Goal: Transaction & Acquisition: Purchase product/service

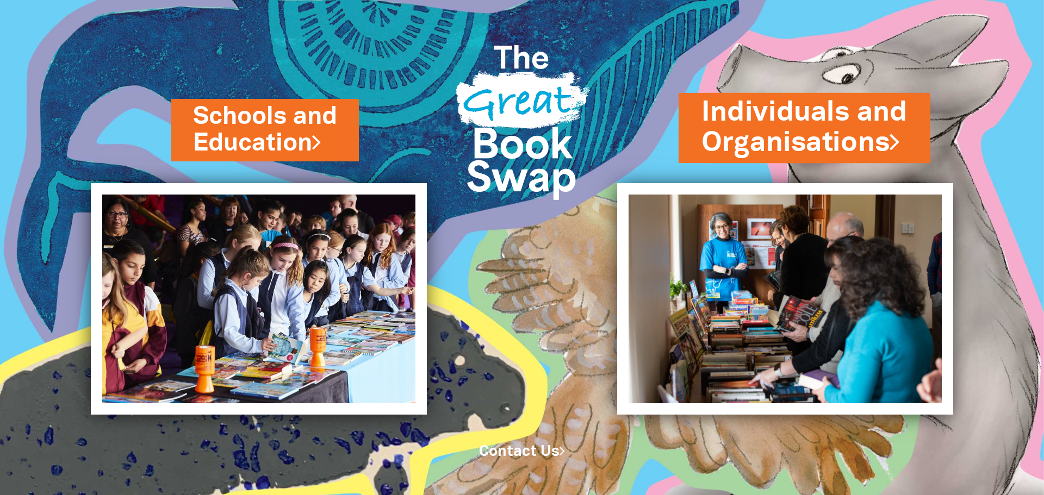
click at [821, 132] on link "Individuals and Organisations" at bounding box center [805, 128] width 206 height 69
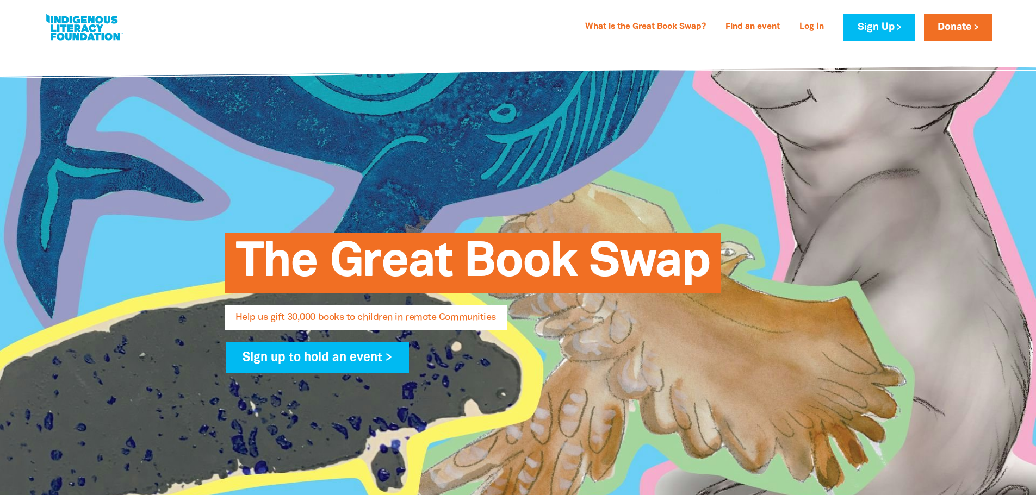
select select "AU"
click at [955, 27] on link "Donate" at bounding box center [958, 27] width 69 height 27
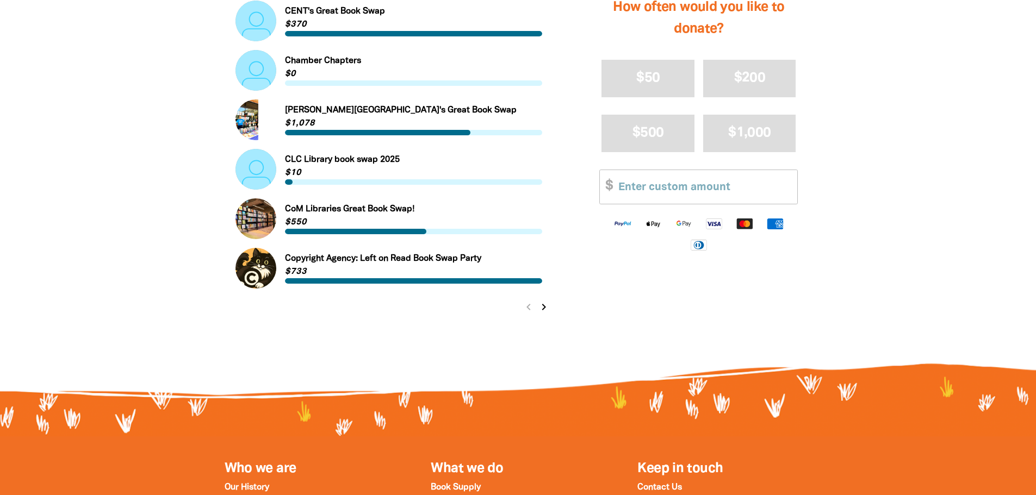
scroll to position [1144, 0]
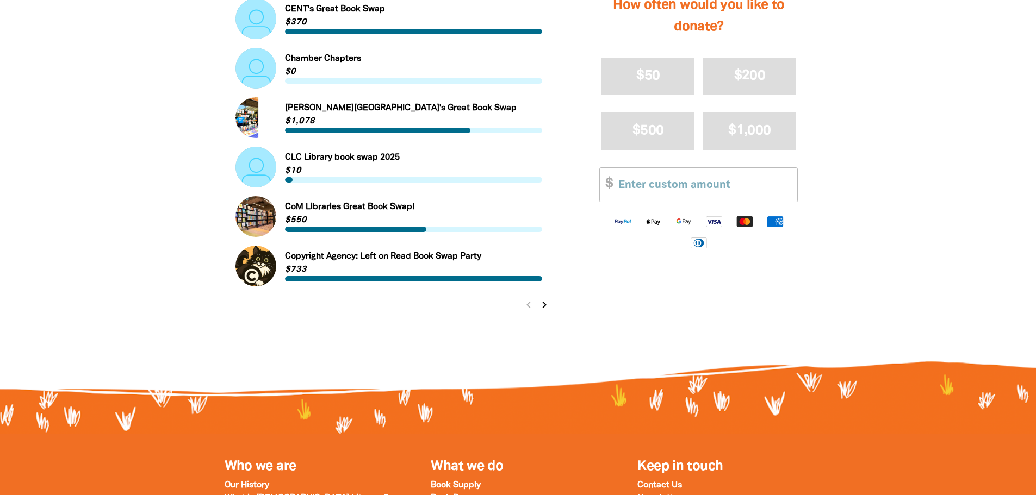
click at [543, 307] on icon "chevron_right" at bounding box center [544, 305] width 13 height 13
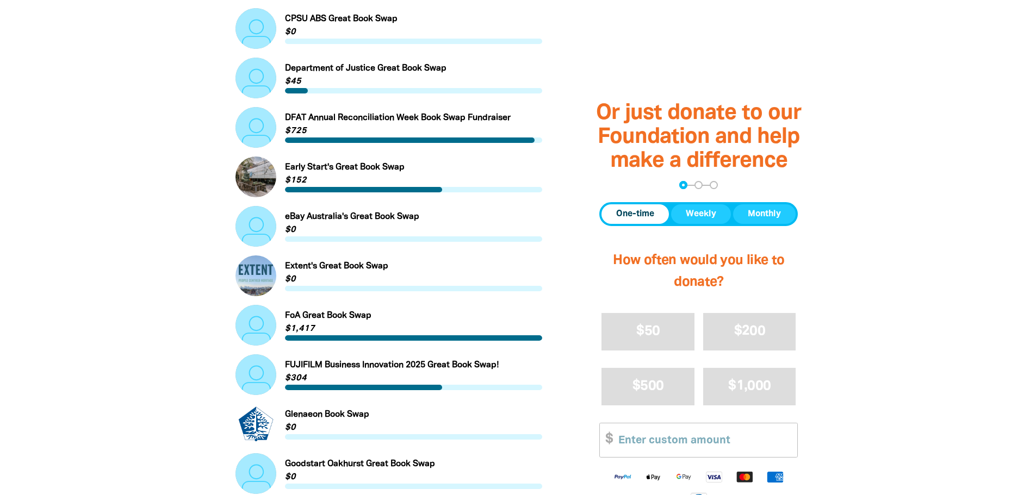
scroll to position [436, 0]
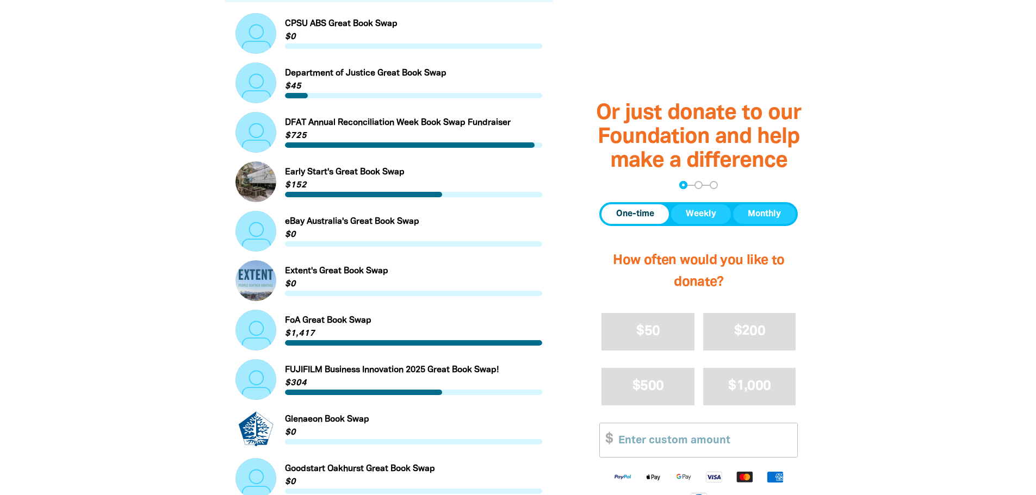
click at [358, 377] on link "Link to FUJIFILM Business Innovation 2025 Great Book Swap!" at bounding box center [389, 380] width 307 height 41
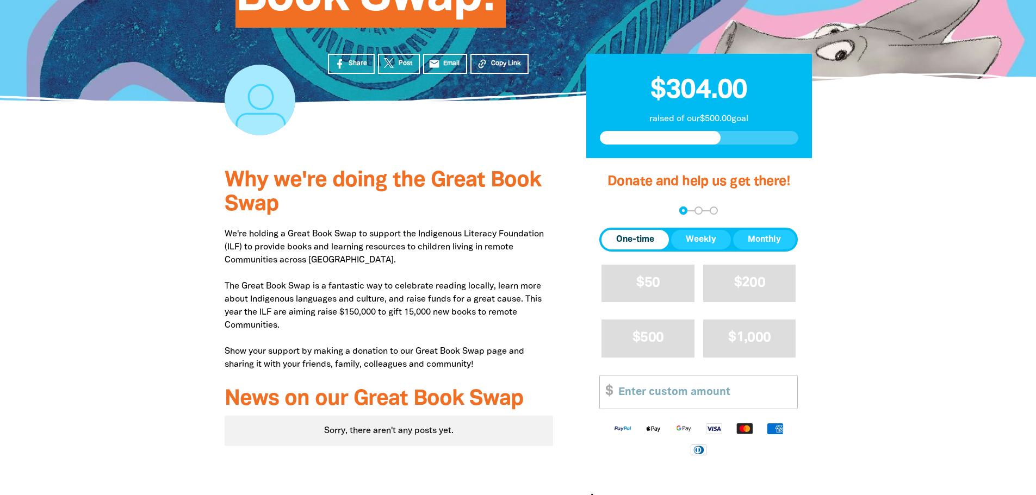
scroll to position [316, 0]
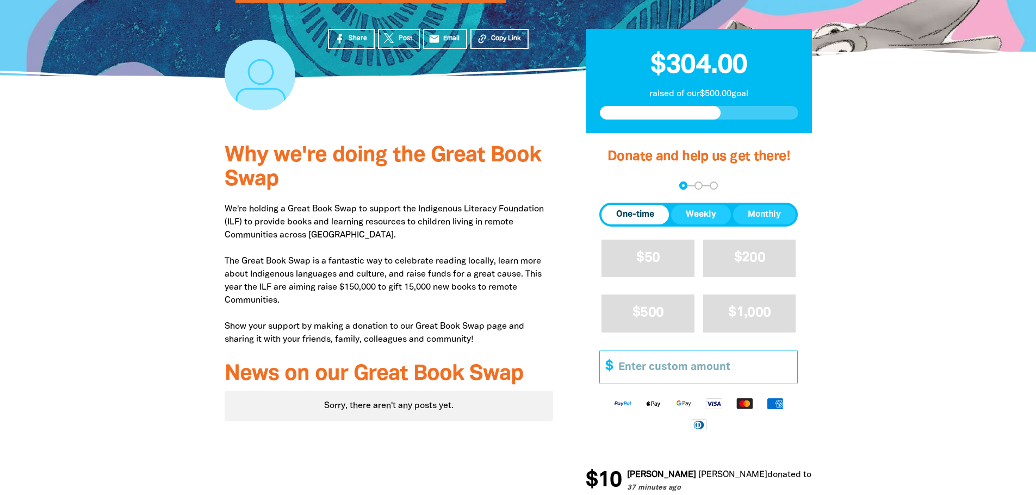
click at [672, 360] on input "Other Amount" at bounding box center [704, 367] width 187 height 33
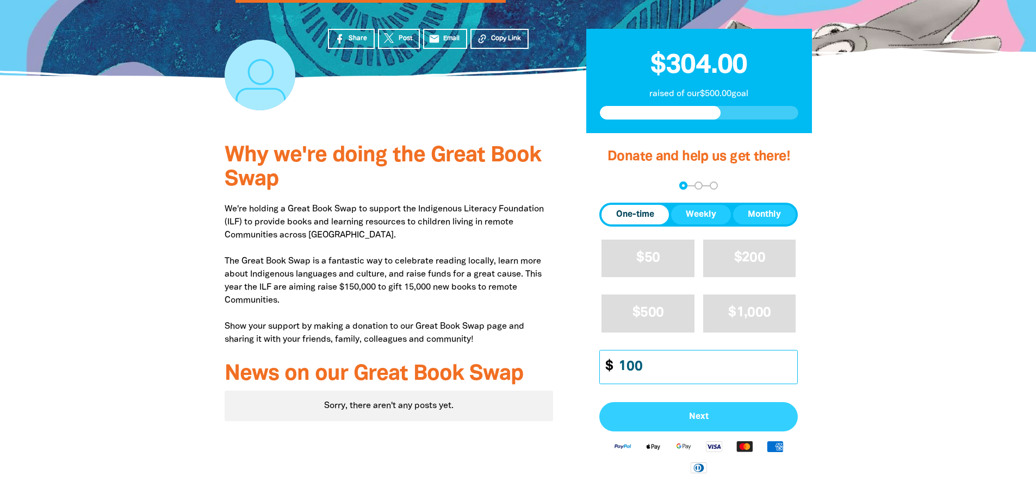
type input "100"
click at [698, 420] on span "Next" at bounding box center [698, 417] width 175 height 9
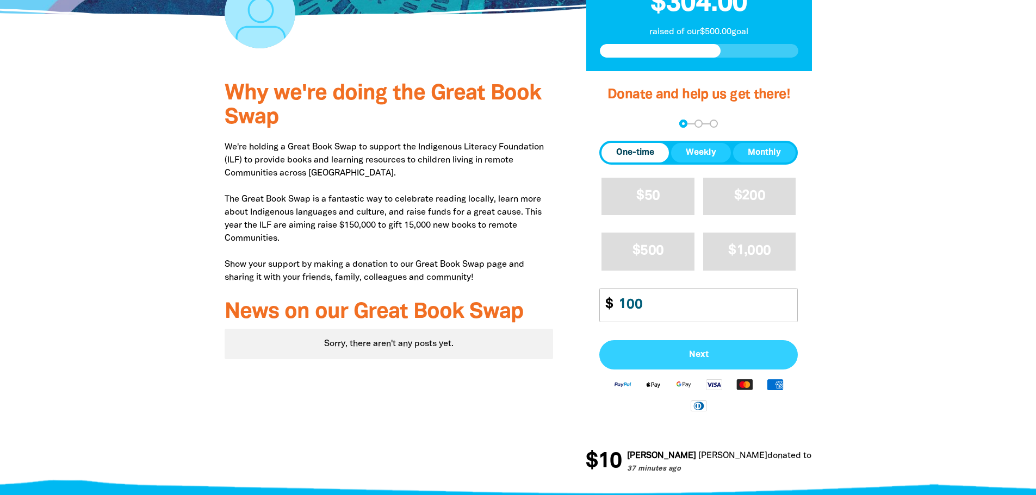
select select "AU"
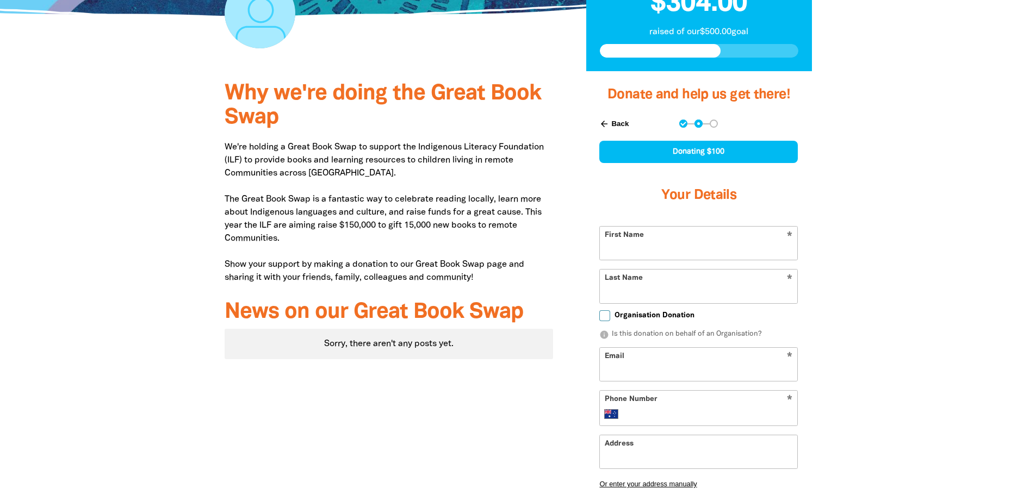
scroll to position [400, 0]
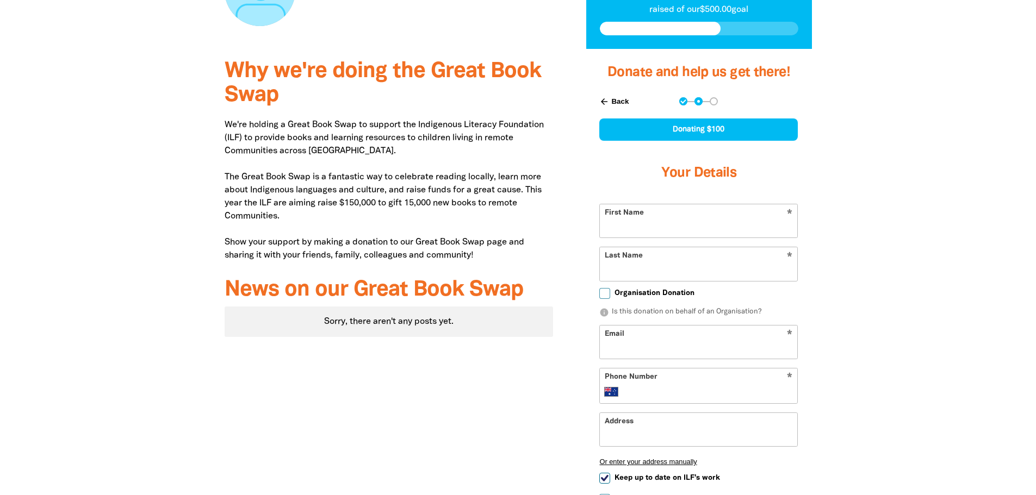
click at [636, 219] on input "First Name" at bounding box center [698, 221] width 197 height 33
type input "Ramesh"
click at [638, 269] on input "Last Name" at bounding box center [698, 263] width 197 height 33
type input "Thennarangan"
click at [654, 342] on input "Email" at bounding box center [698, 342] width 197 height 33
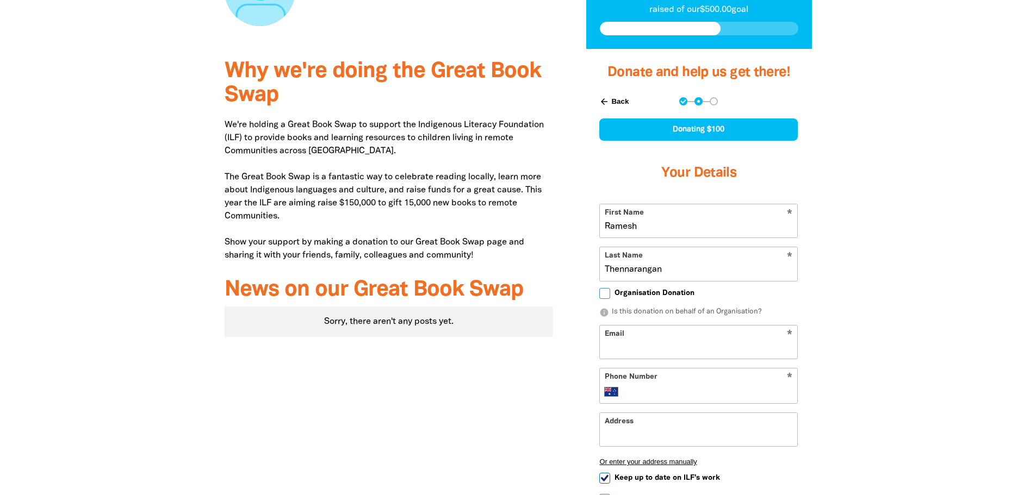
type input "ramesh.thennarangan.un@fujifilm.com"
click at [711, 390] on input "Phone Number" at bounding box center [710, 392] width 166 height 13
type input "+61 470 644 564"
click at [618, 438] on input "Address" at bounding box center [698, 429] width 197 height 33
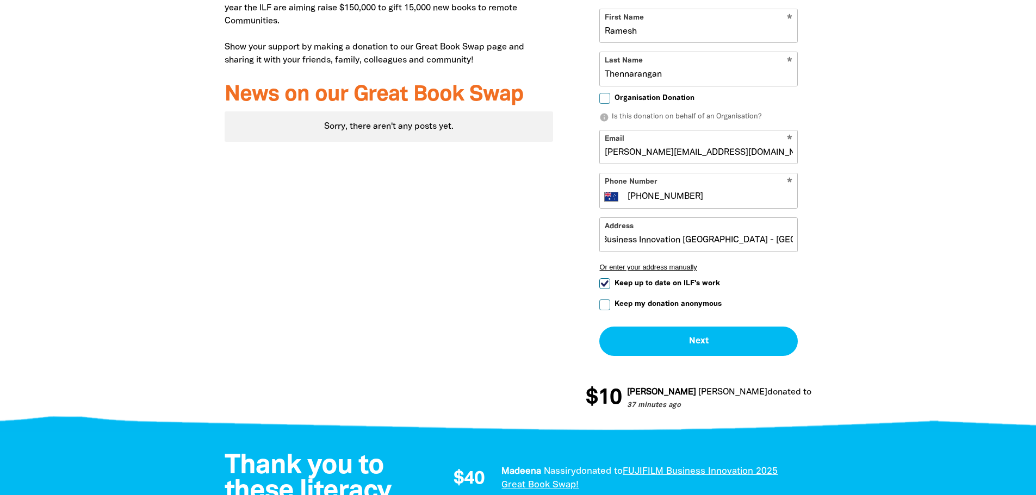
scroll to position [601, 0]
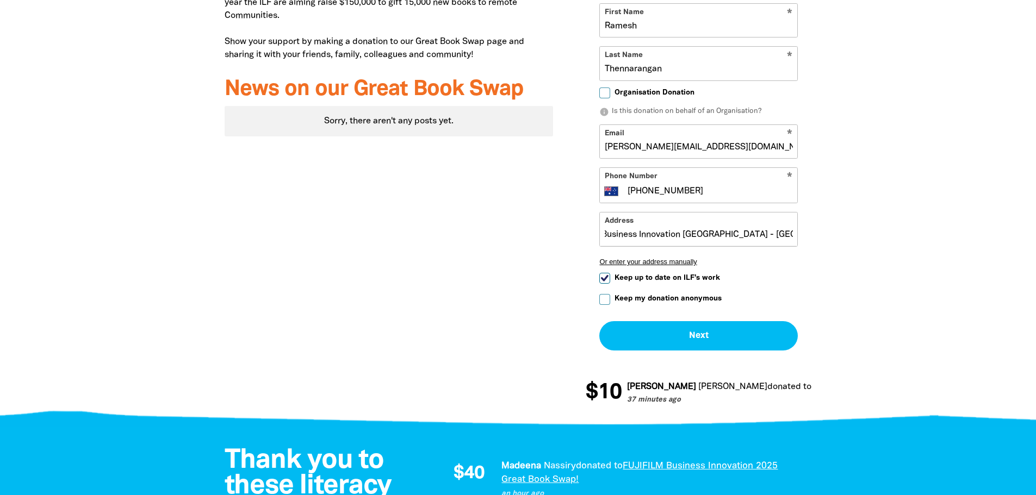
type input "Fujifilm Business Innovation Australia - Macquarie Park"
click at [603, 282] on input "Keep up to date on ILF's work" at bounding box center [604, 278] width 11 height 11
checkbox input "false"
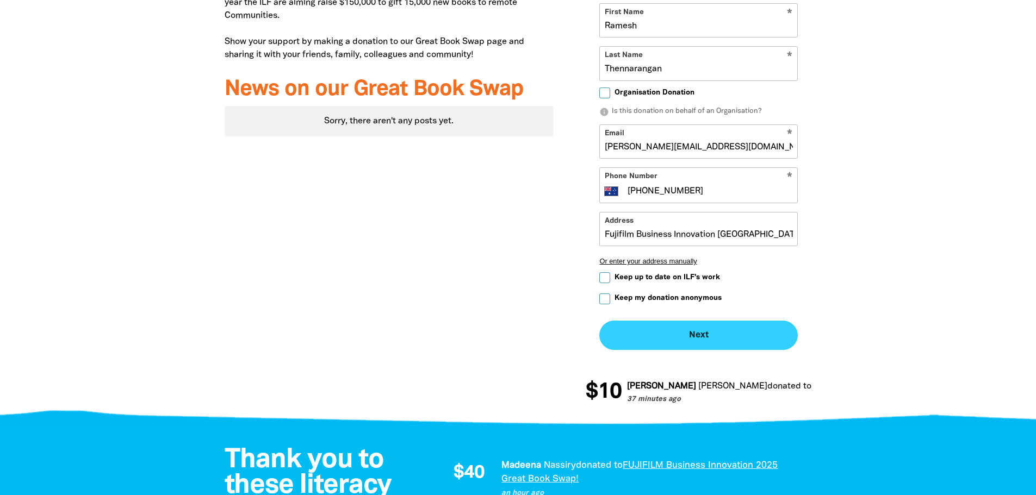
click at [698, 336] on button "Next chevron_right" at bounding box center [698, 335] width 199 height 29
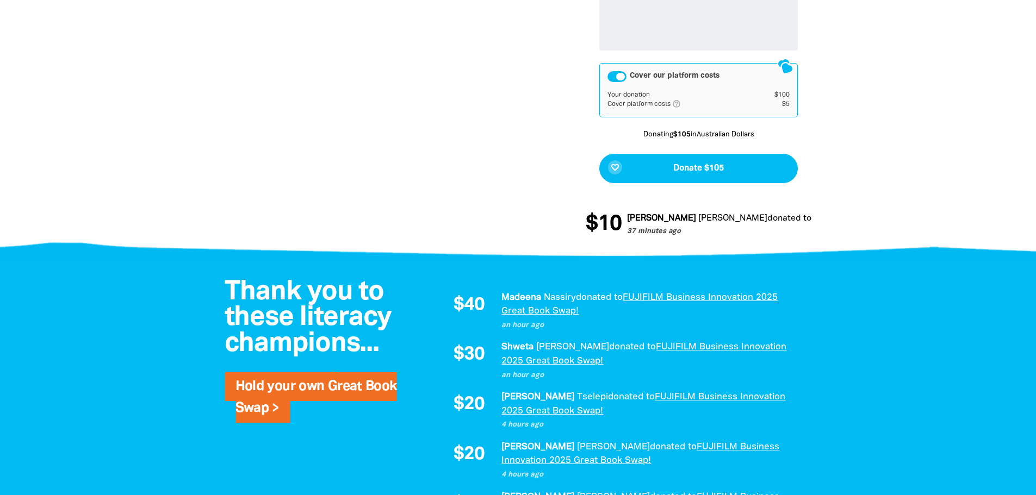
scroll to position [841, 0]
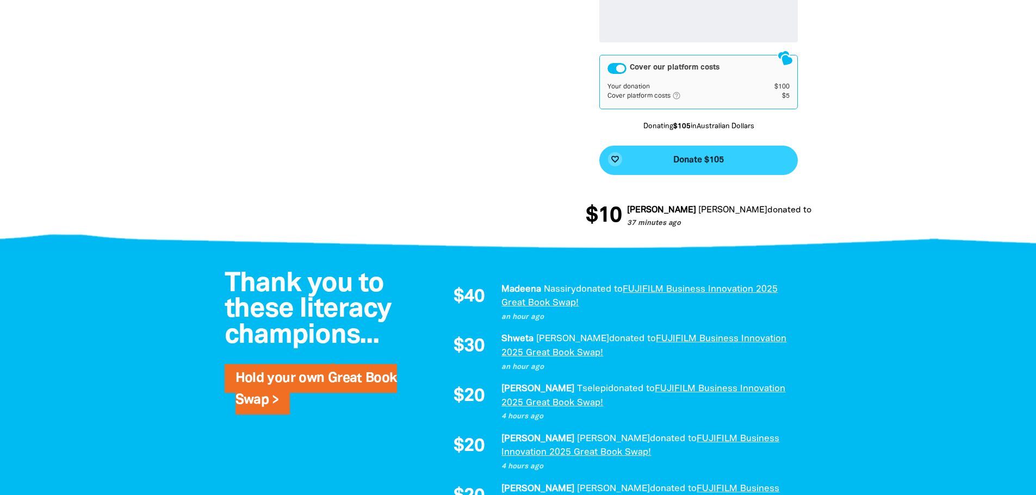
click at [701, 156] on span "Donate $105" at bounding box center [698, 160] width 51 height 9
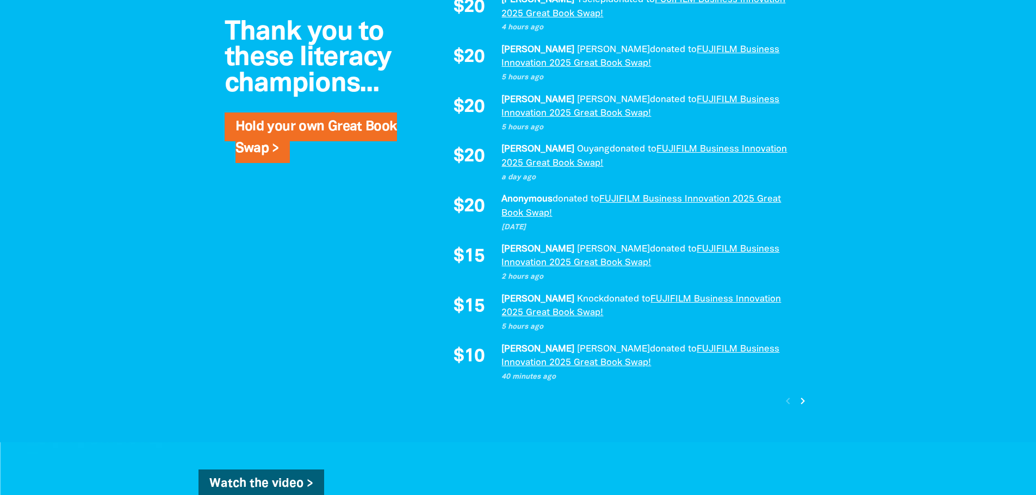
scroll to position [1082, 0]
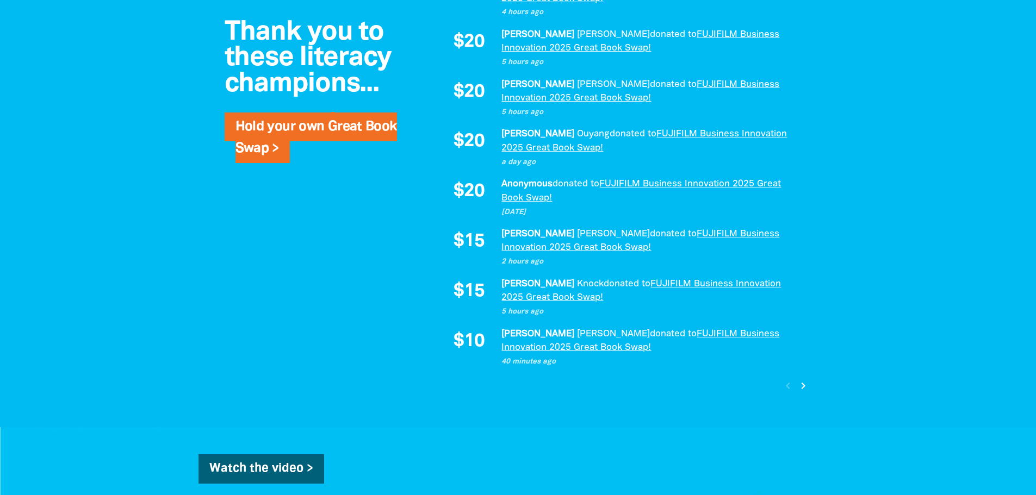
click at [804, 385] on icon "chevron_right" at bounding box center [803, 386] width 13 height 13
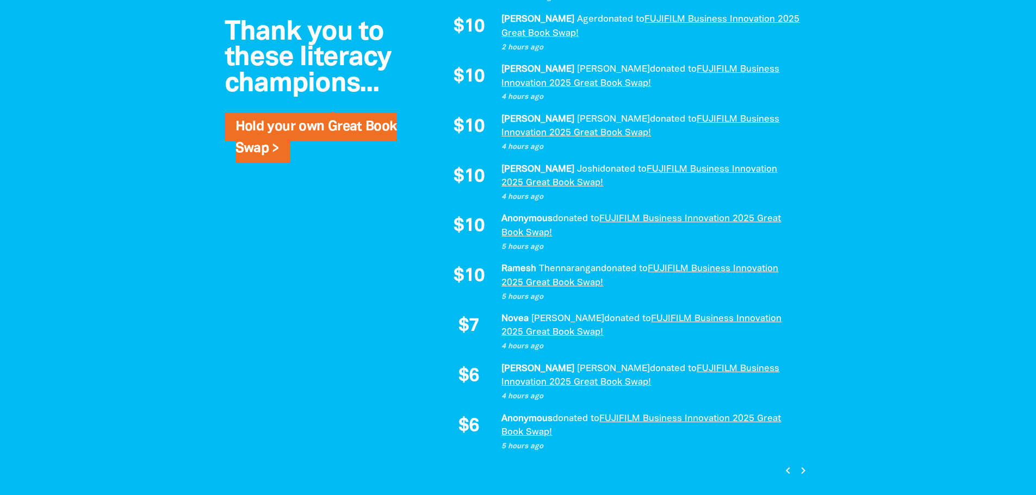
scroll to position [1000, 0]
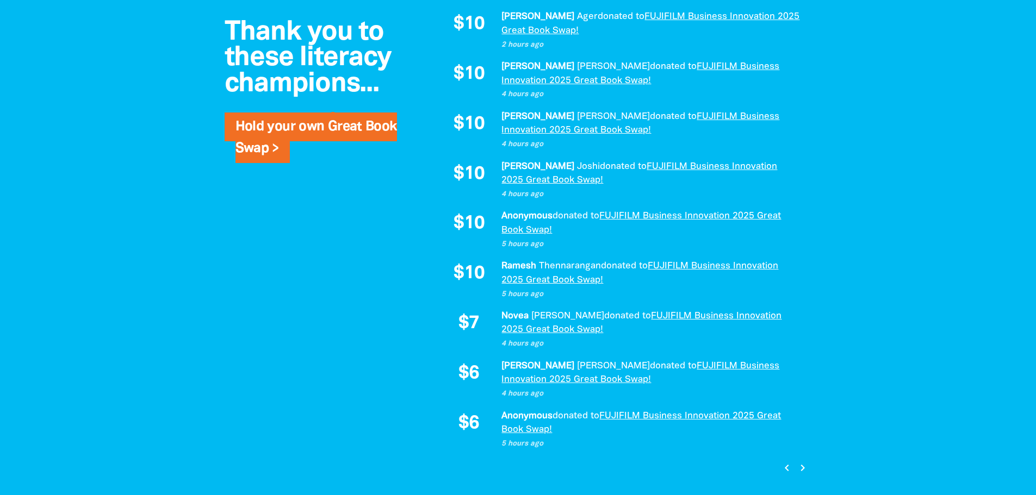
click at [786, 469] on icon "chevron_left" at bounding box center [786, 468] width 13 height 13
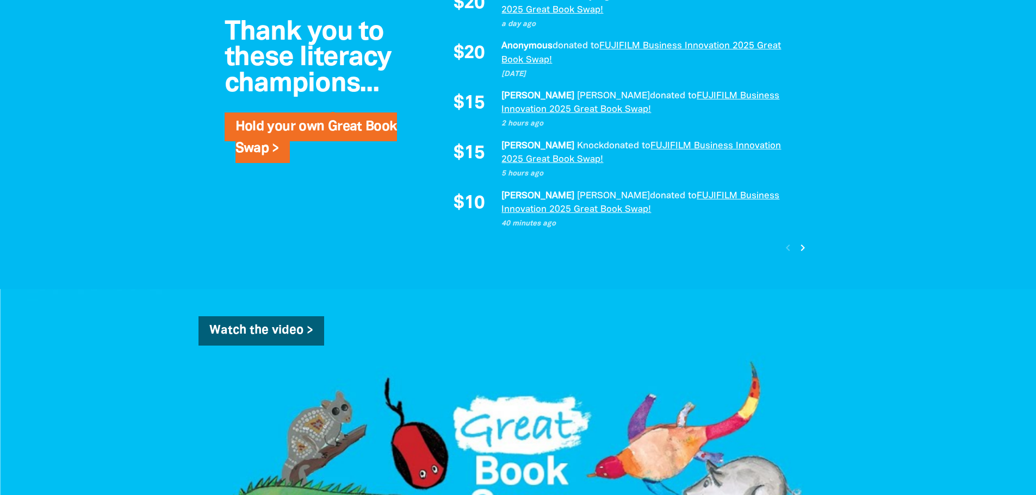
scroll to position [1215, 0]
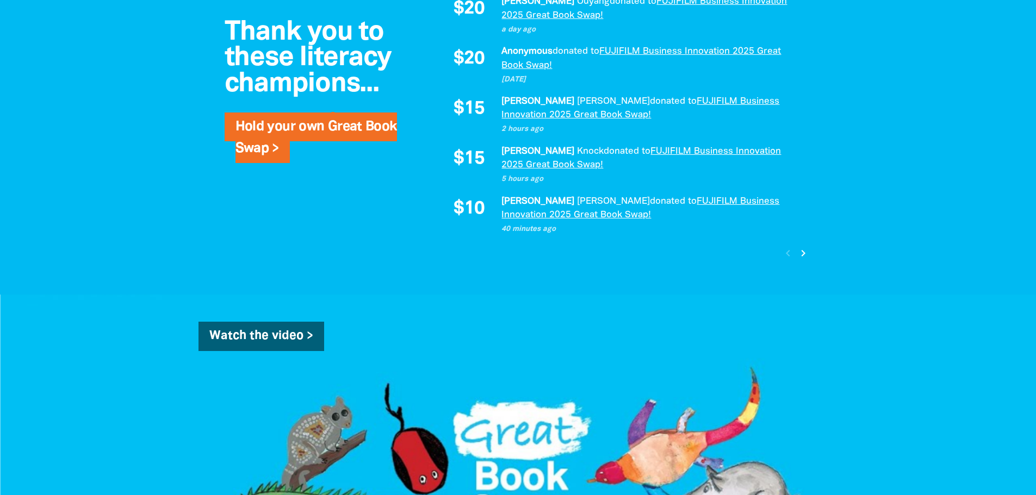
click at [798, 252] on icon "chevron_right" at bounding box center [803, 253] width 13 height 13
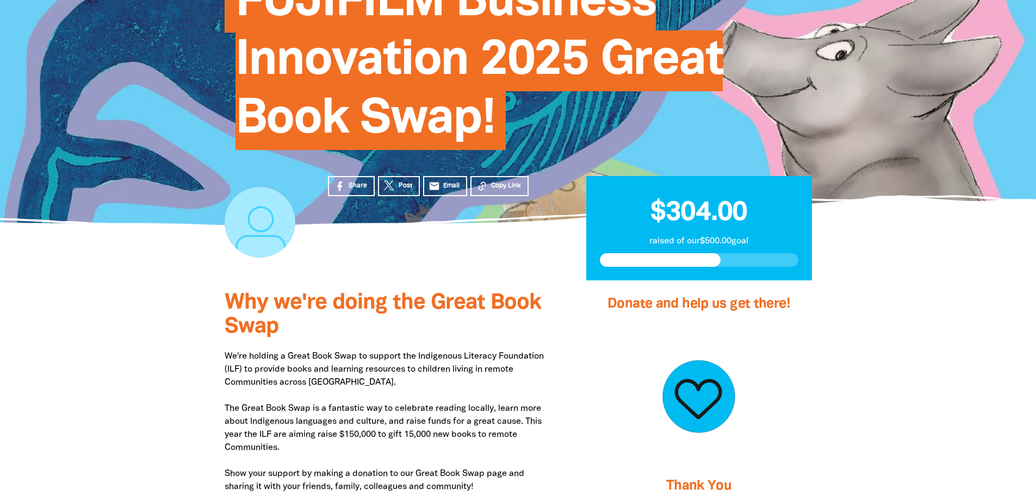
scroll to position [161, 0]
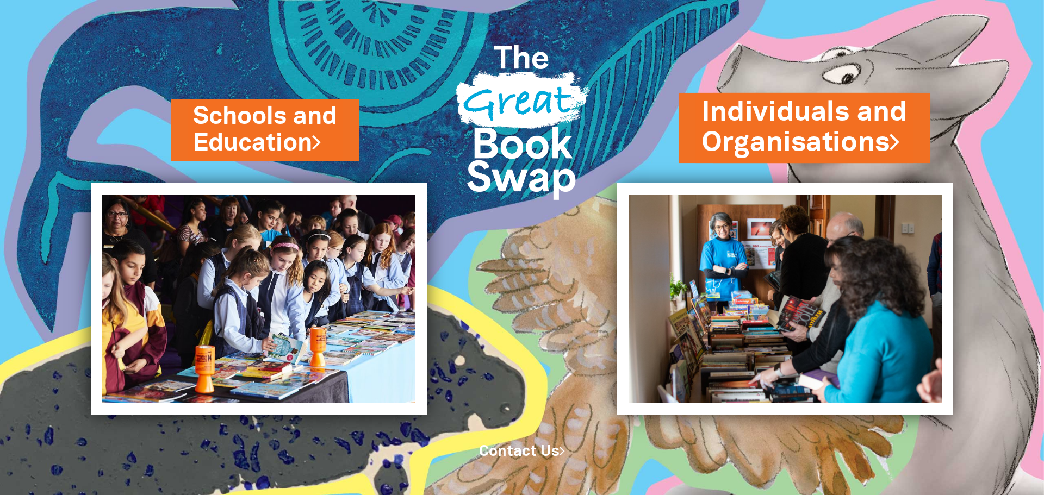
click at [801, 126] on link "Individuals and Organisations" at bounding box center [805, 128] width 206 height 69
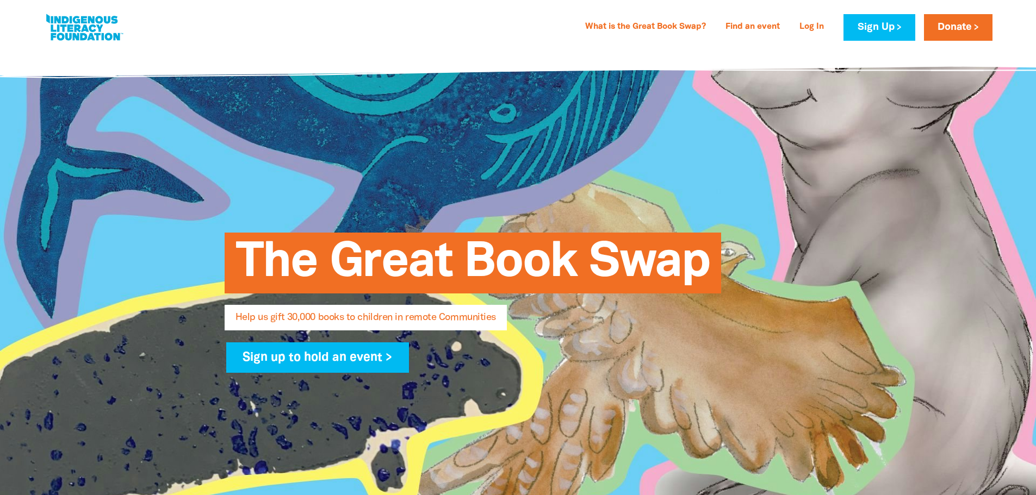
select select "AU"
click at [955, 26] on link "Donate" at bounding box center [958, 27] width 69 height 27
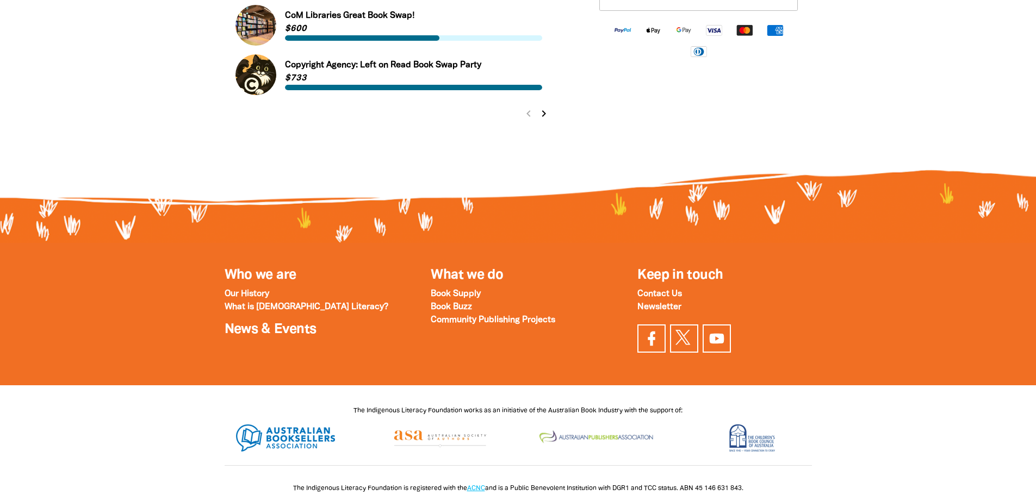
scroll to position [1331, 0]
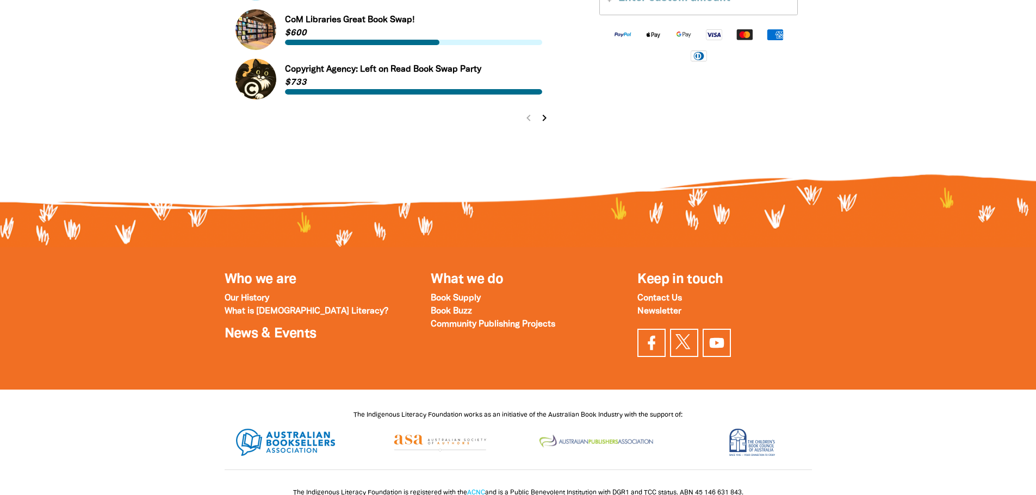
click at [543, 118] on icon "chevron_right" at bounding box center [544, 117] width 13 height 13
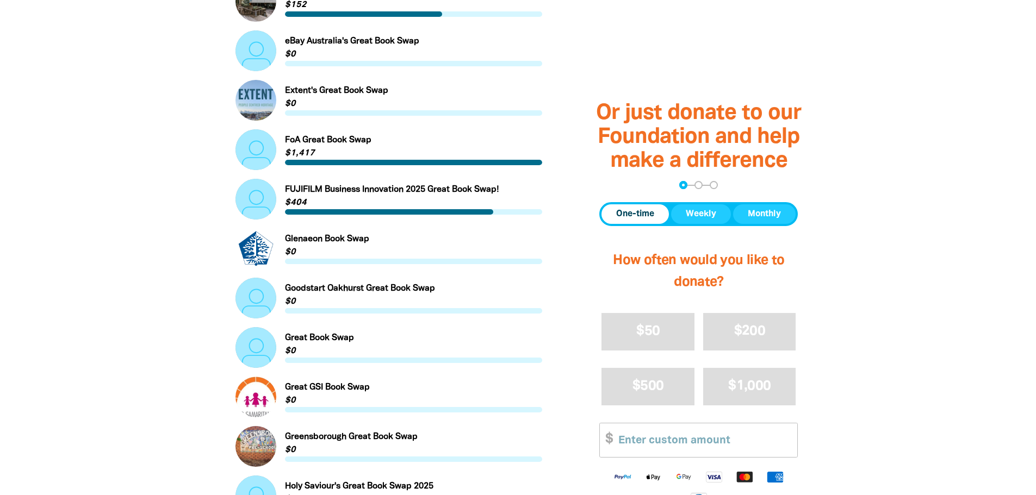
scroll to position [623, 0]
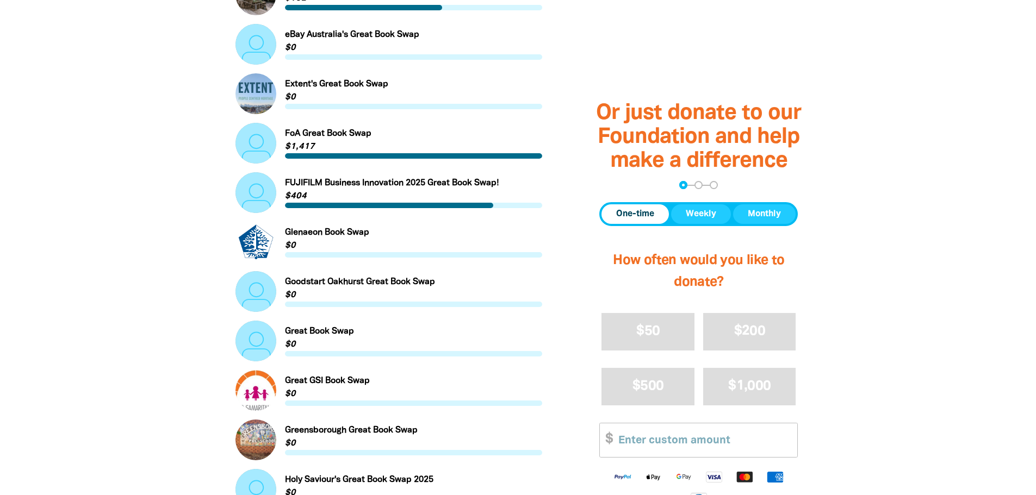
click at [386, 189] on link "Link to FUJIFILM Business Innovation 2025 Great Book Swap!" at bounding box center [389, 192] width 307 height 41
